Goal: Task Accomplishment & Management: Complete application form

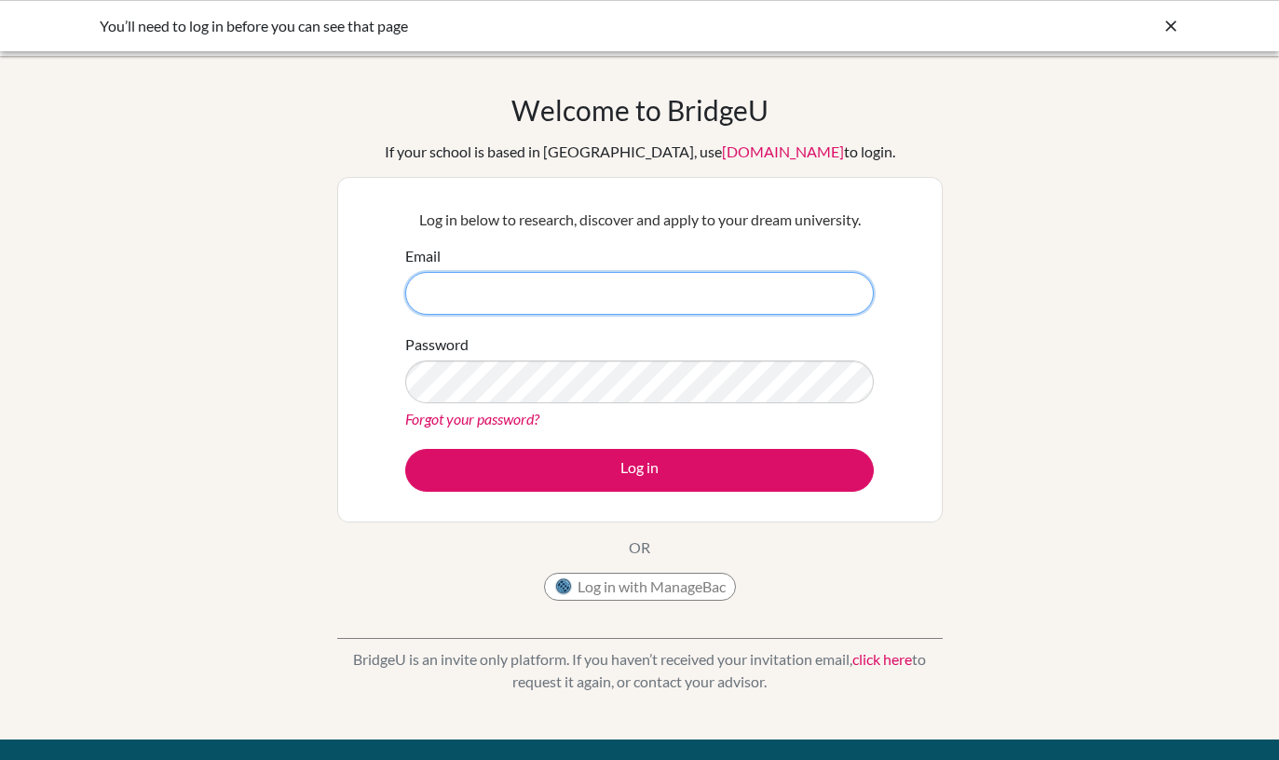
type input "[PERSON_NAME][EMAIL_ADDRESS][DOMAIN_NAME]"
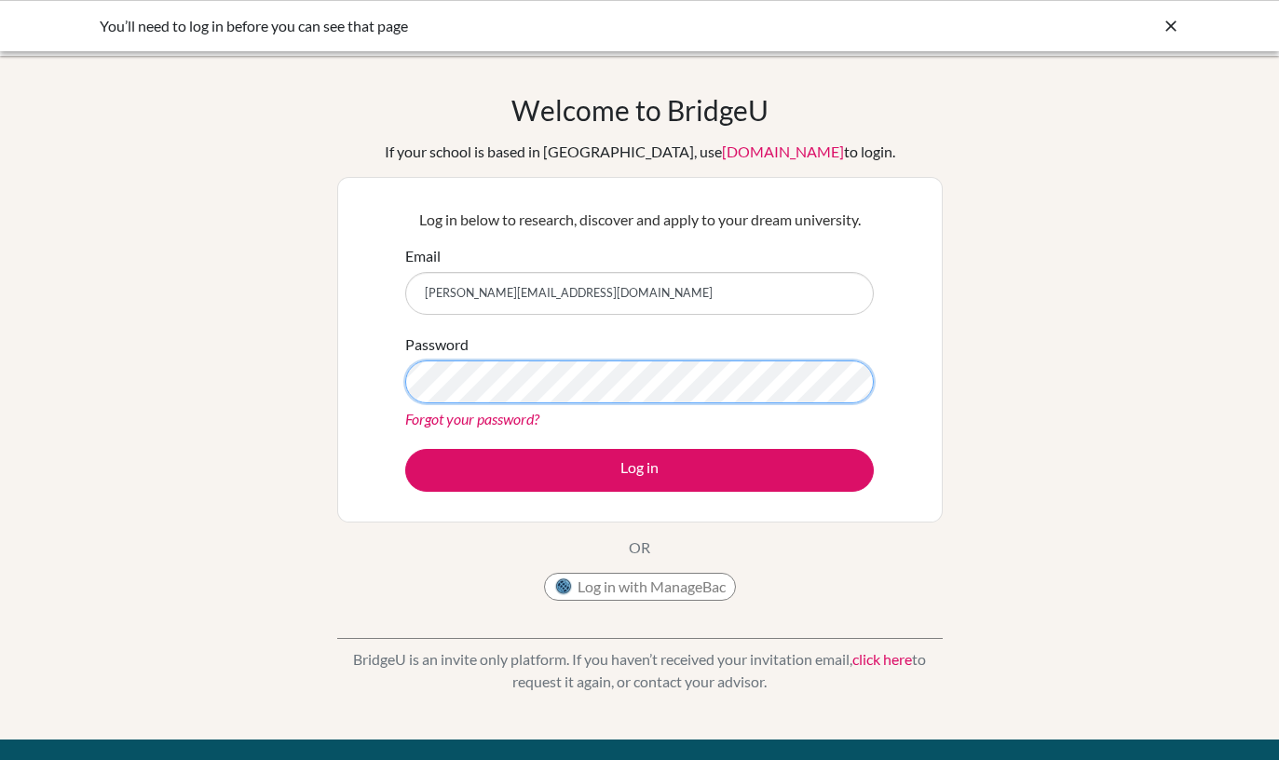
click at [639, 469] on button "Log in" at bounding box center [639, 470] width 469 height 43
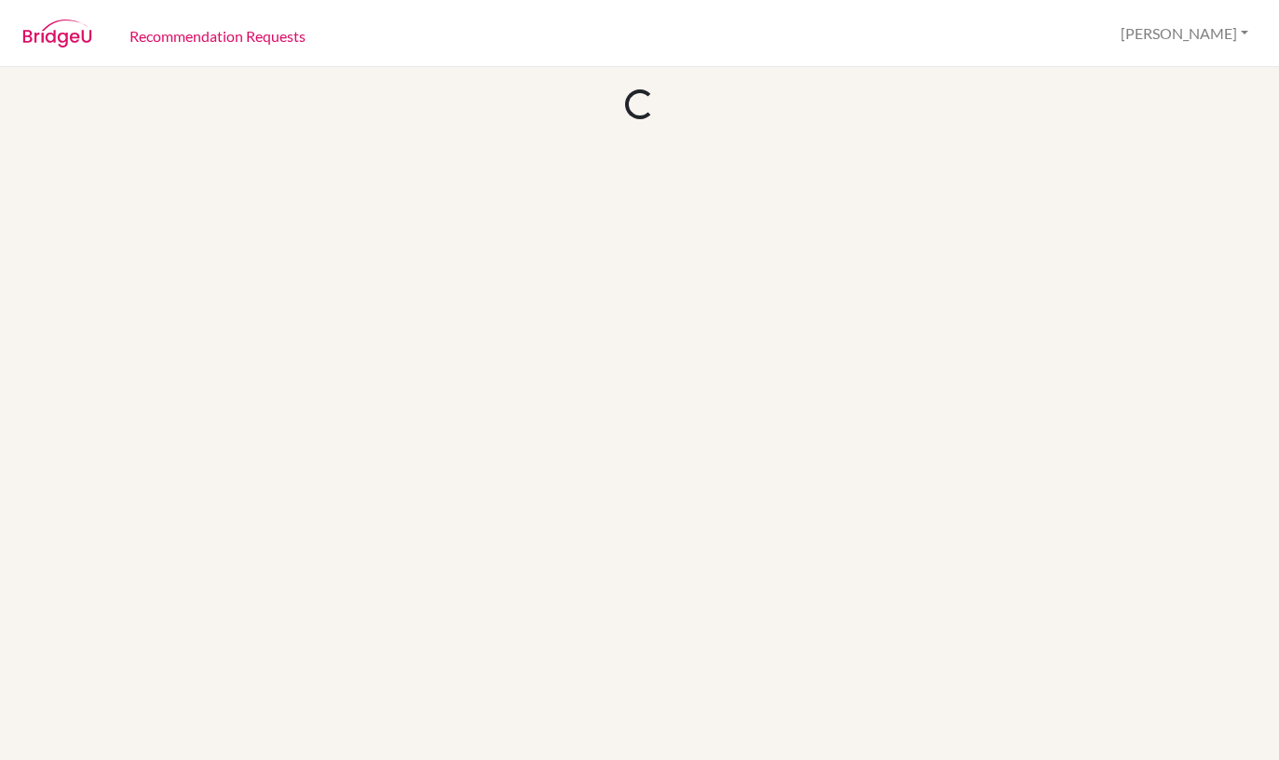
click at [584, 454] on div at bounding box center [639, 413] width 1279 height 693
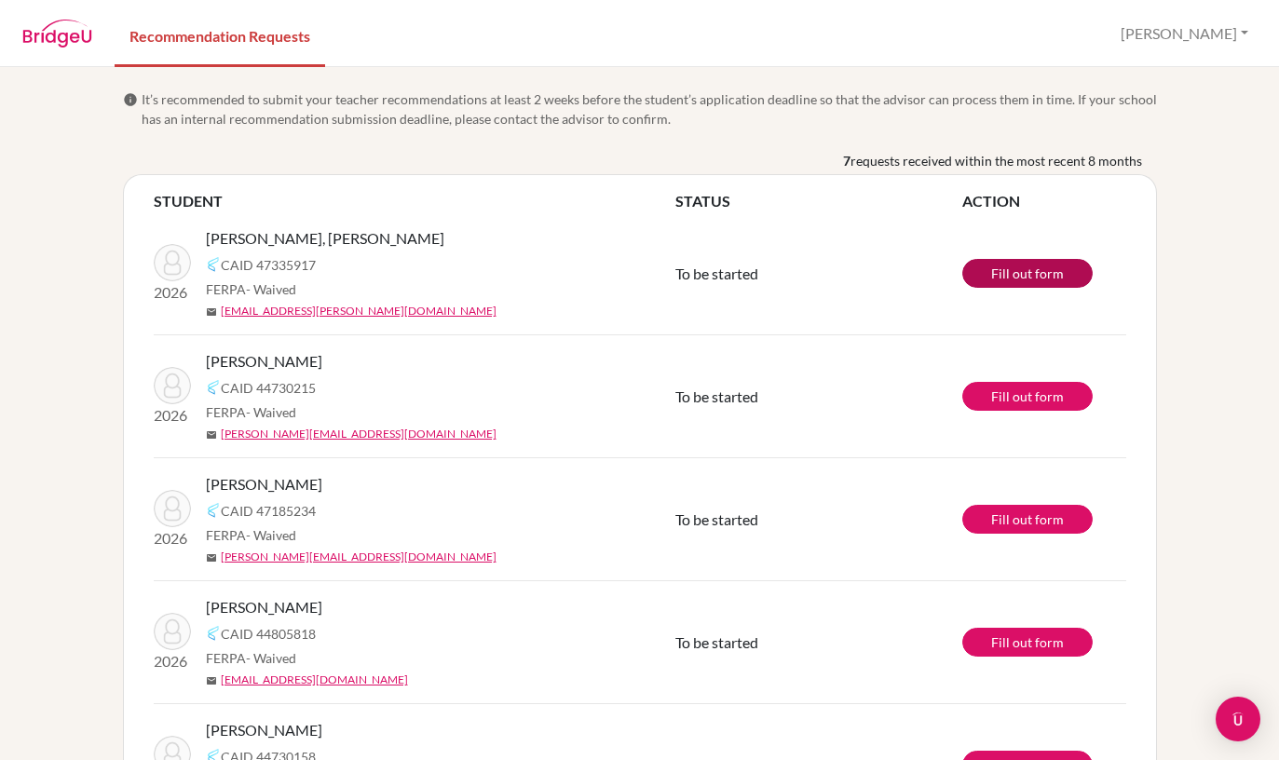
click at [1013, 261] on link "Fill out form" at bounding box center [1027, 273] width 130 height 29
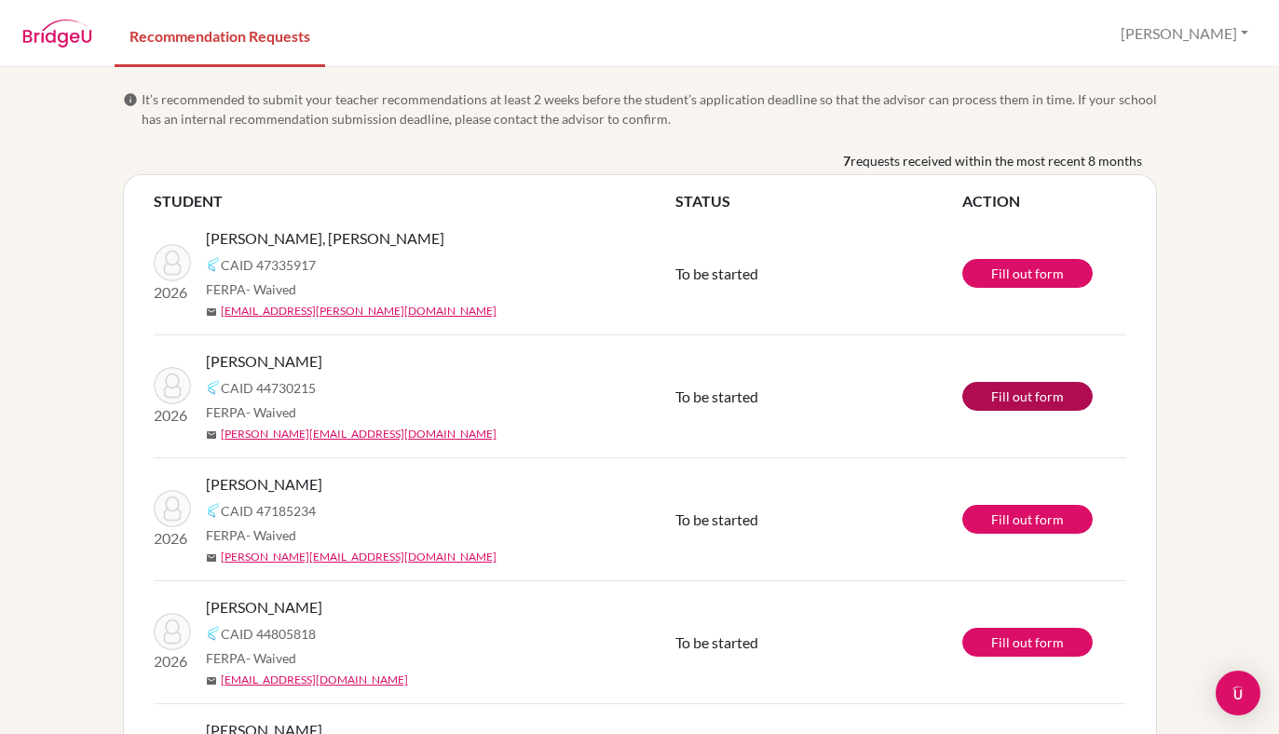
click at [1041, 391] on link "Fill out form" at bounding box center [1027, 396] width 130 height 29
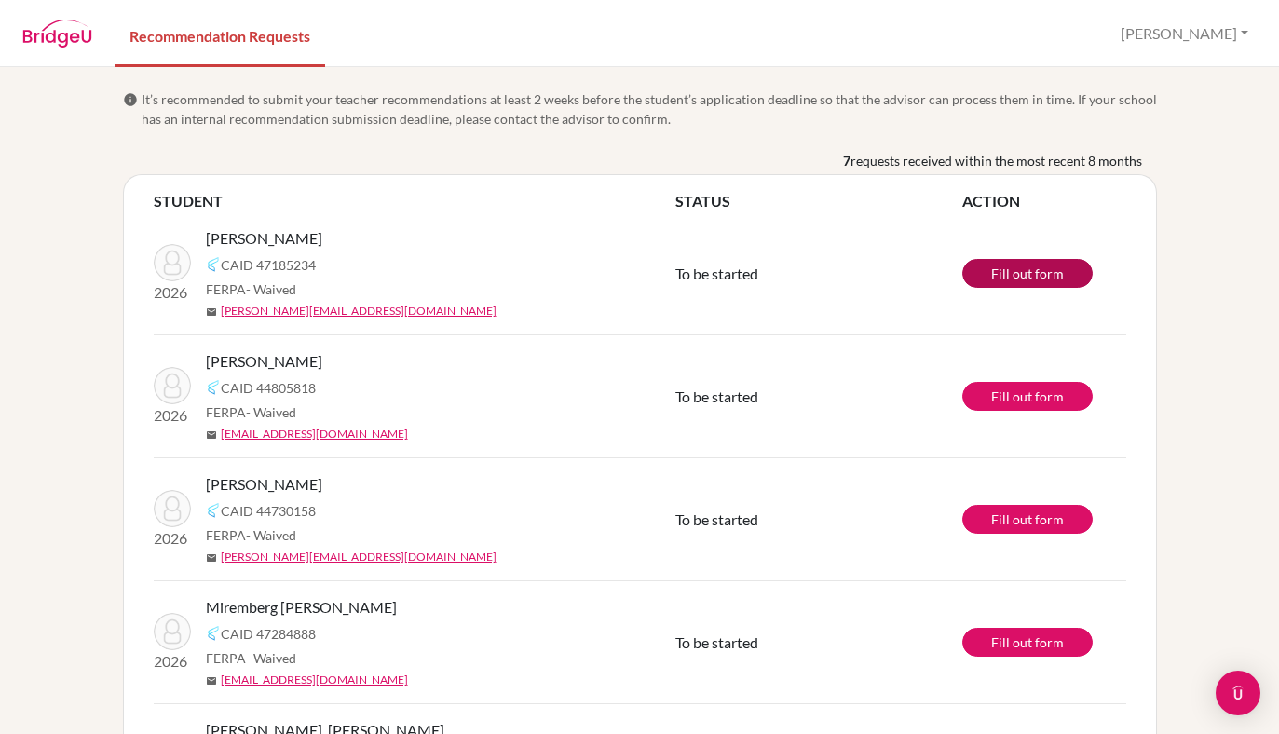
click at [1000, 269] on link "Fill out form" at bounding box center [1027, 273] width 130 height 29
click at [1032, 389] on link "Fill out form" at bounding box center [1027, 396] width 130 height 29
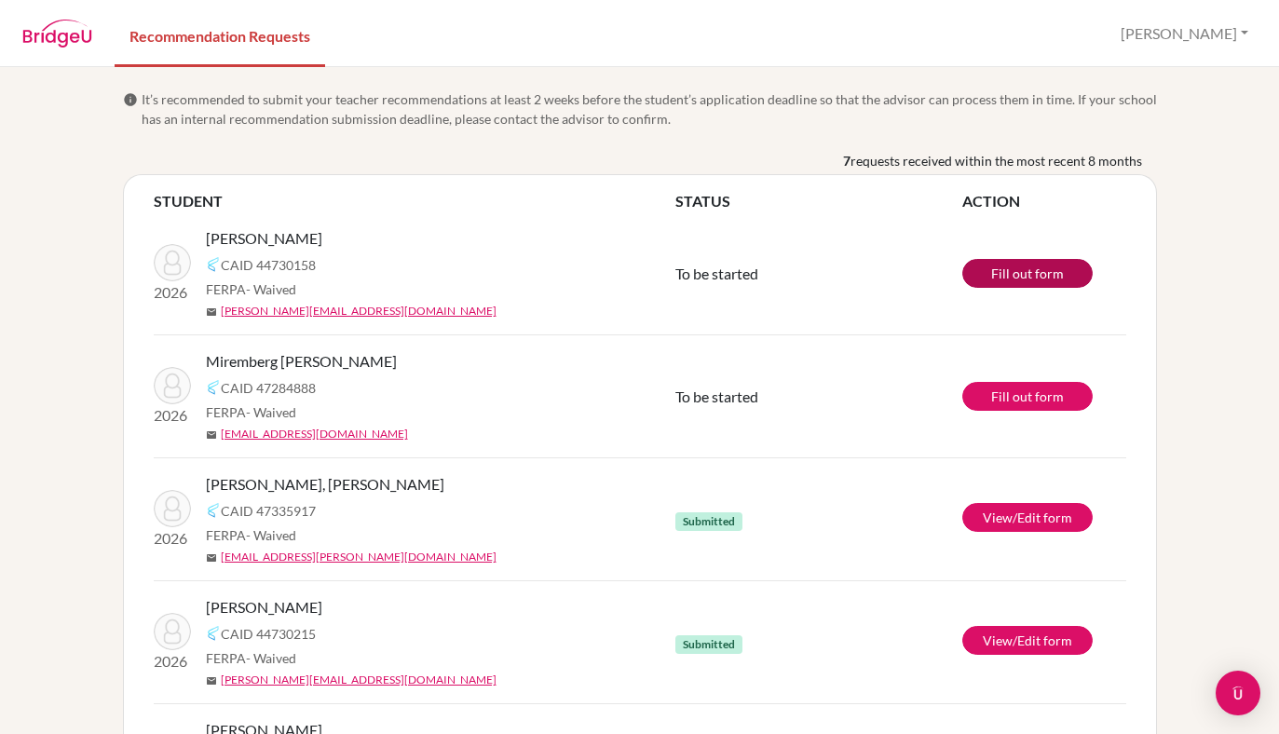
click at [1048, 273] on link "Fill out form" at bounding box center [1027, 273] width 130 height 29
click at [1013, 385] on link "Fill out form" at bounding box center [1027, 396] width 130 height 29
